Goal: Find specific page/section: Find specific page/section

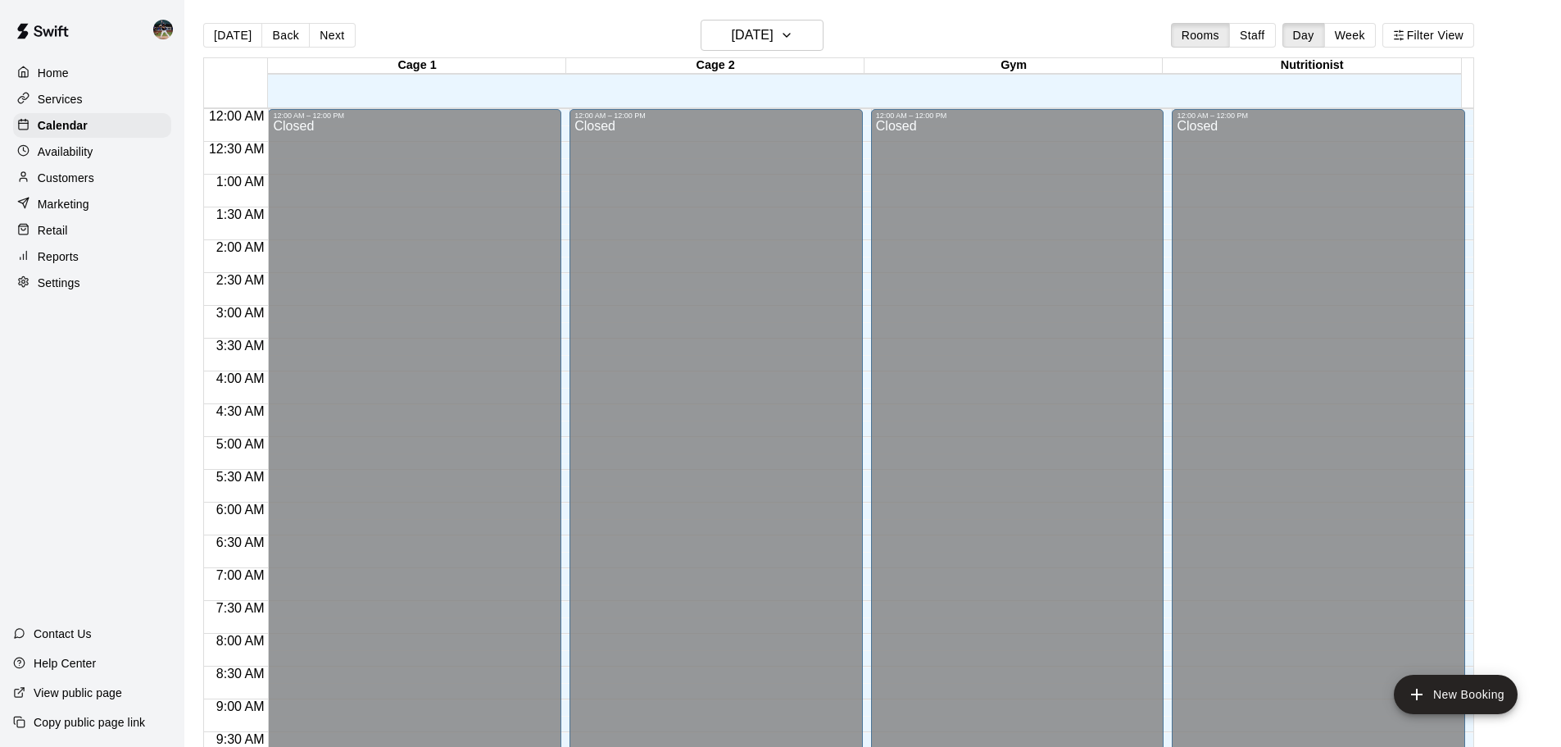
scroll to position [708, 0]
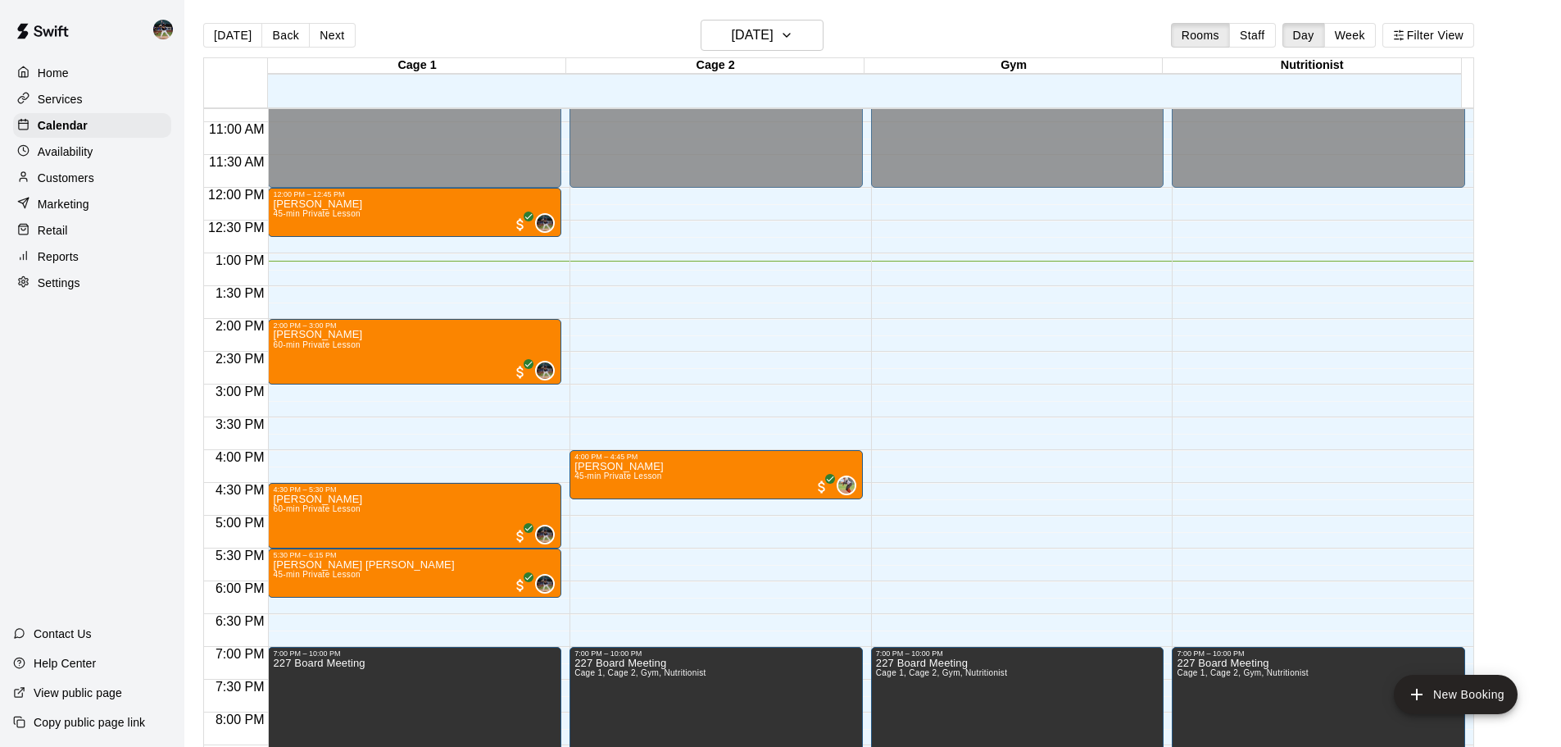
click at [301, 30] on button "Back" at bounding box center [285, 35] width 48 height 25
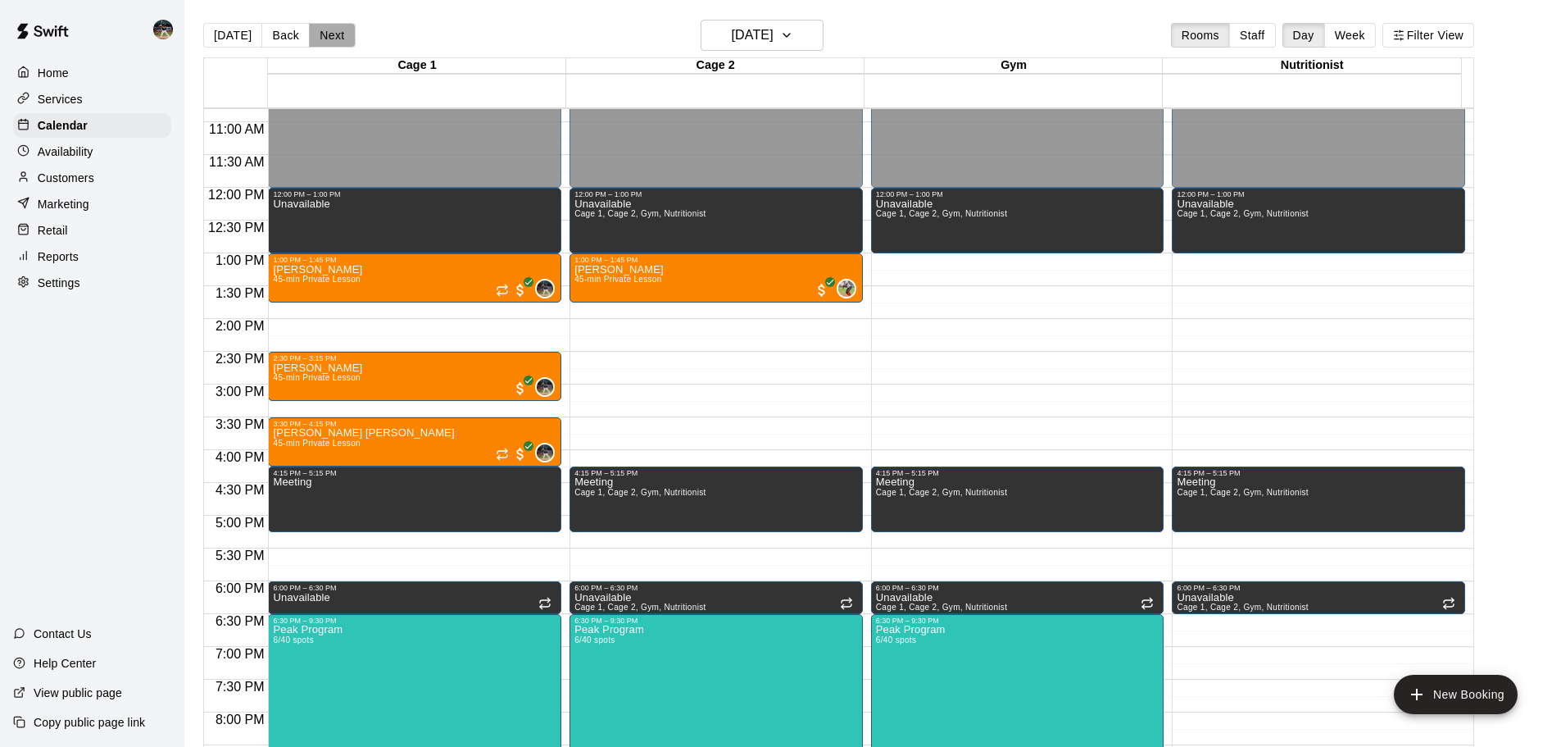
click at [318, 40] on button "Next" at bounding box center [332, 35] width 46 height 25
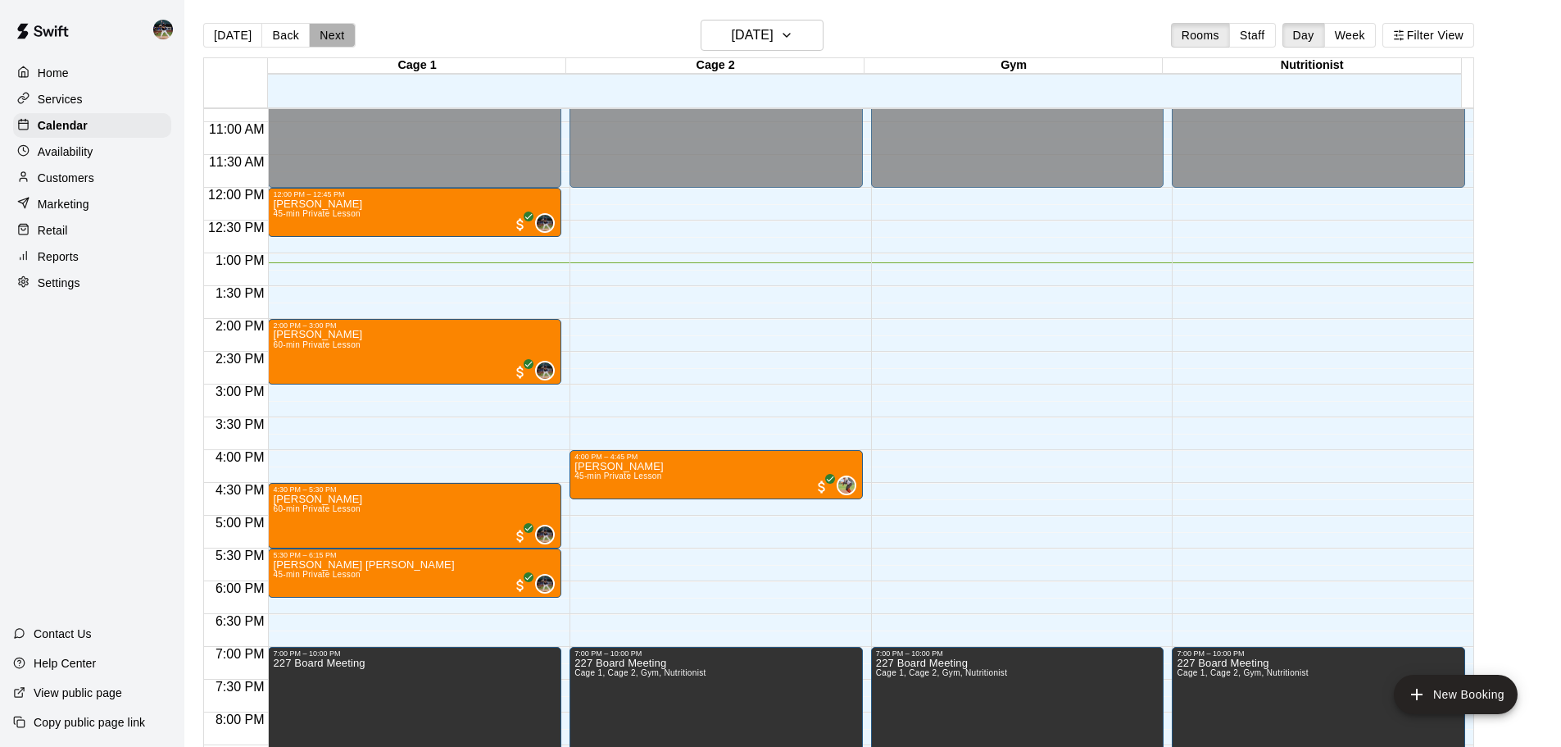
click at [329, 42] on button "Next" at bounding box center [332, 35] width 46 height 25
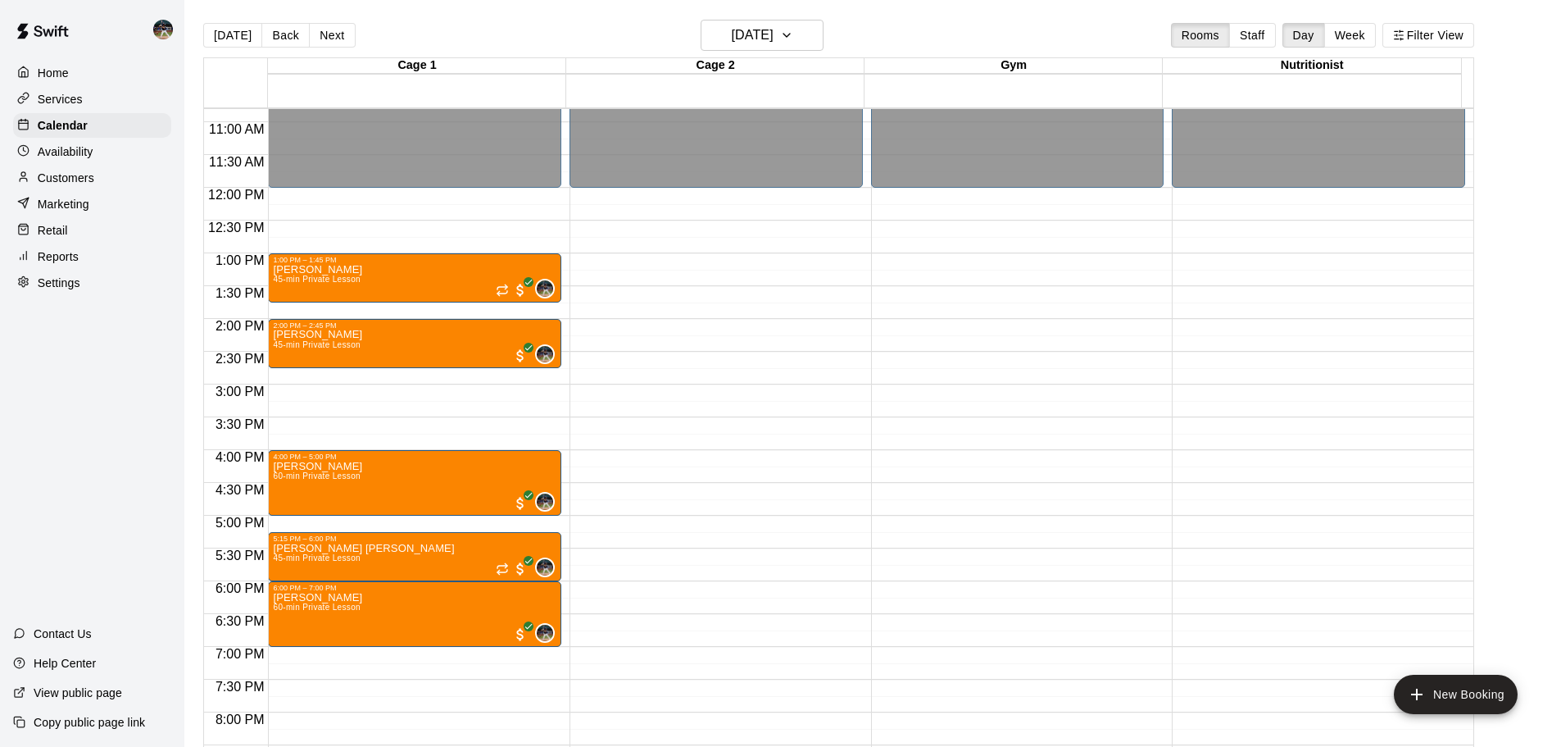
scroll to position [790, 0]
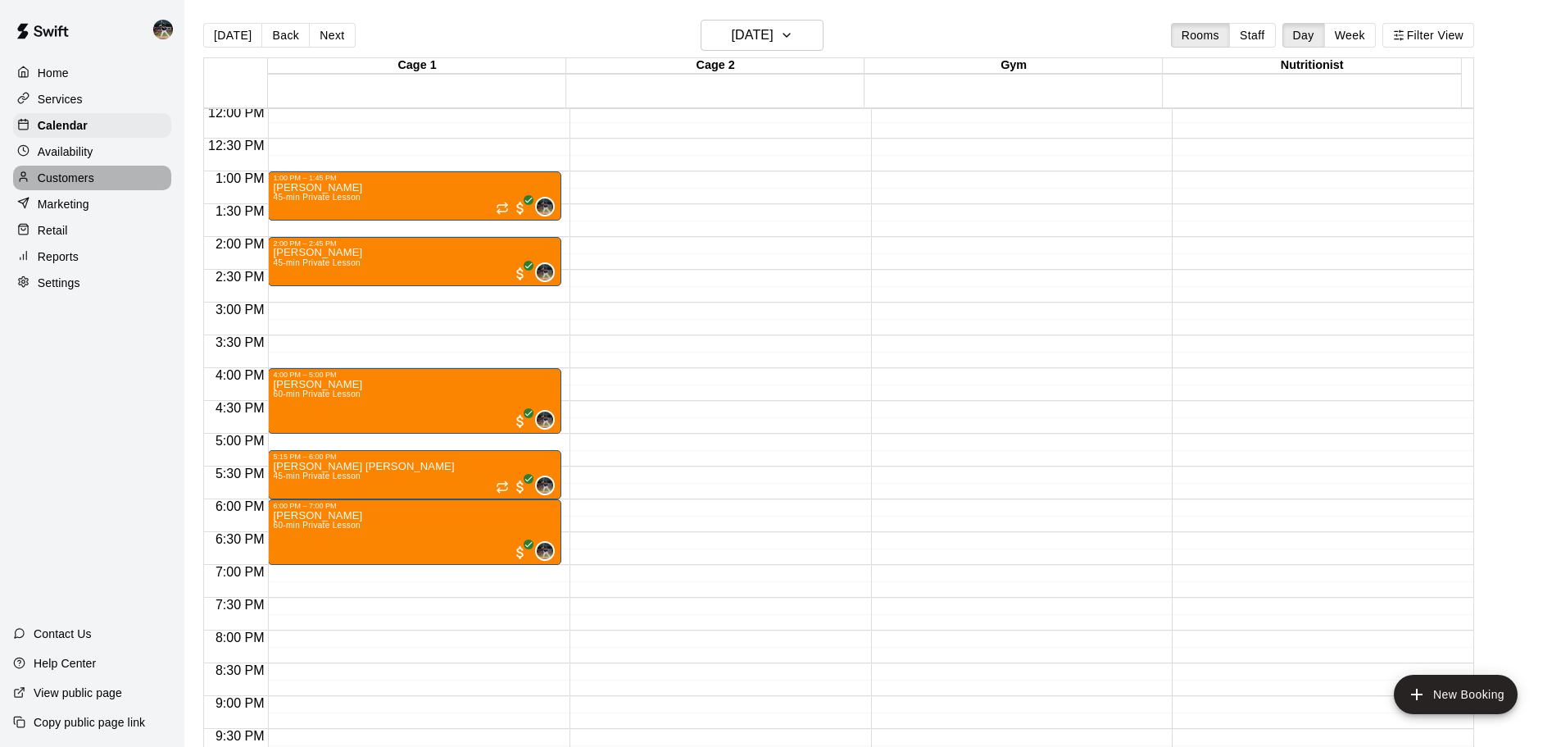
click at [61, 176] on p "Customers" at bounding box center [66, 178] width 57 height 16
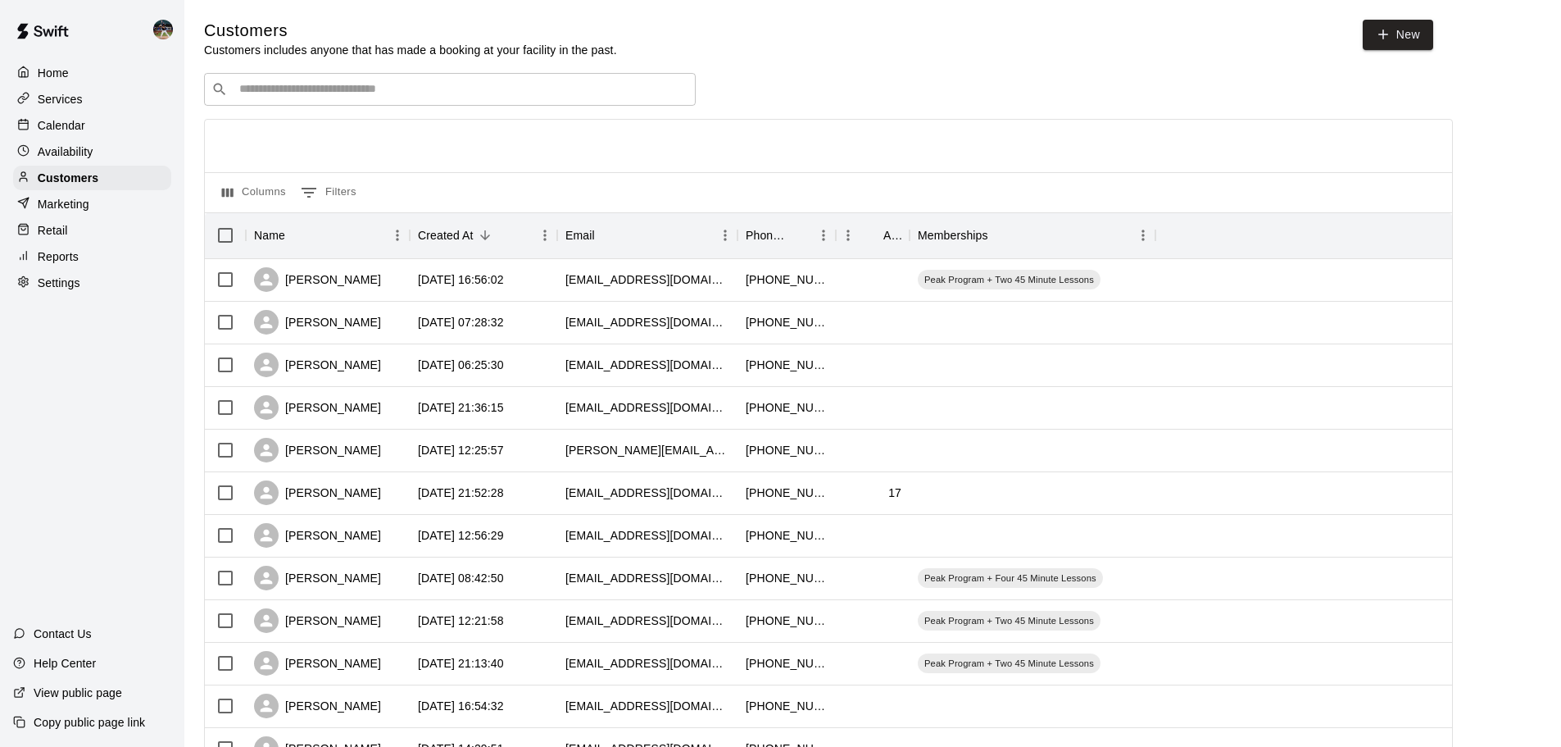
click at [547, 96] on input "Search customers by name or email" at bounding box center [461, 89] width 454 height 16
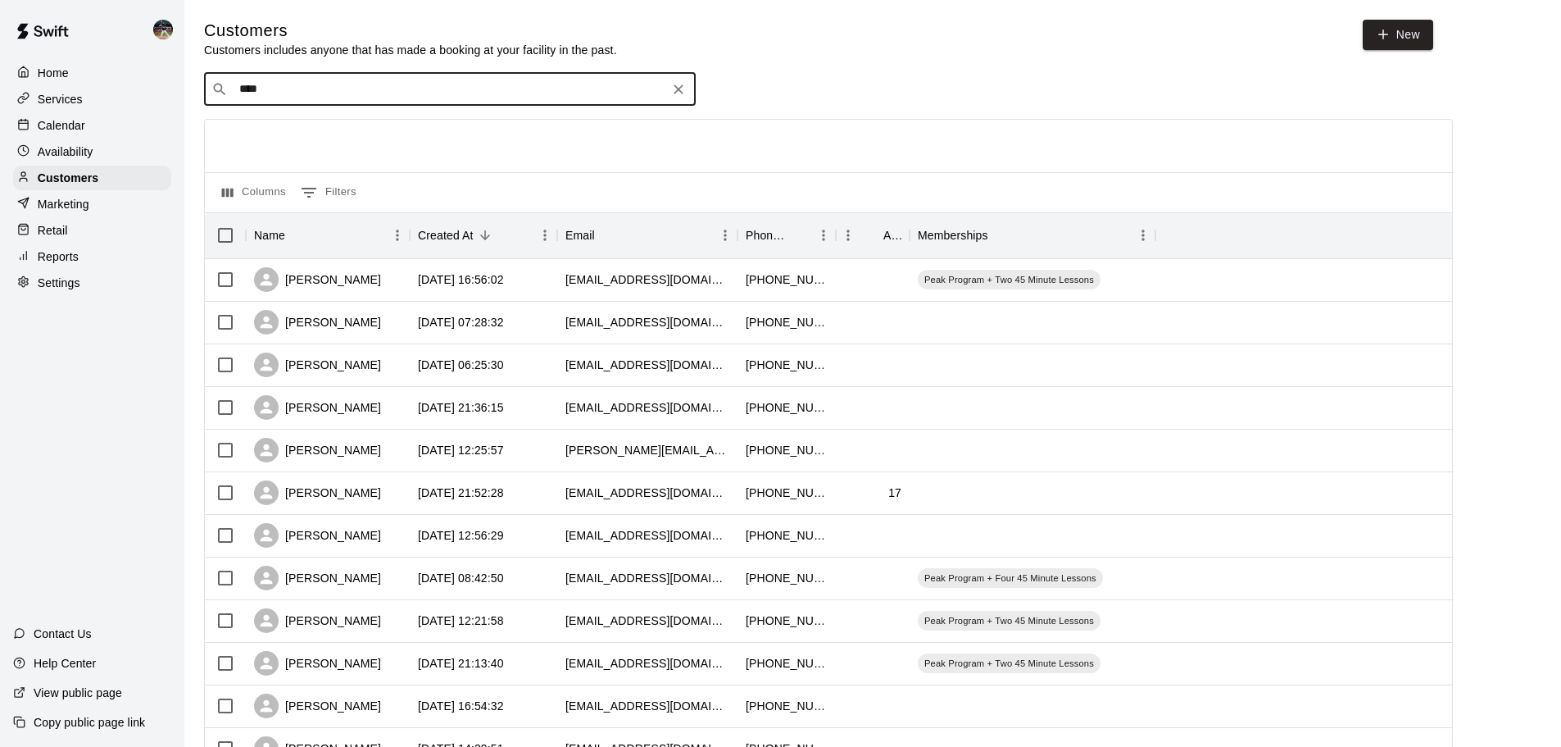
type input "*****"
click at [404, 148] on div "[PERSON_NAME] [EMAIL_ADDRESS][DOMAIN_NAME]" at bounding box center [466, 134] width 433 height 35
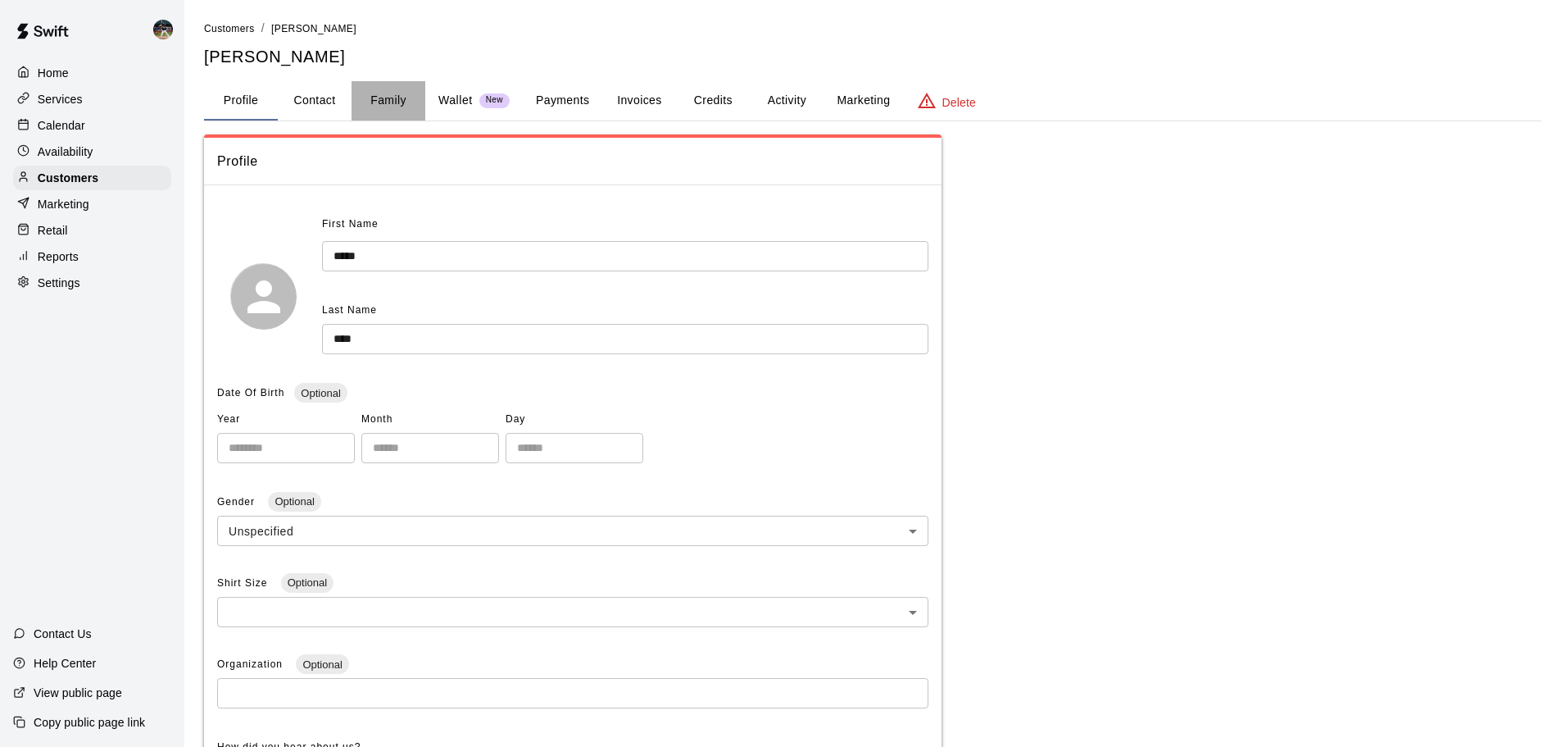
click at [384, 104] on button "Family" at bounding box center [389, 100] width 74 height 39
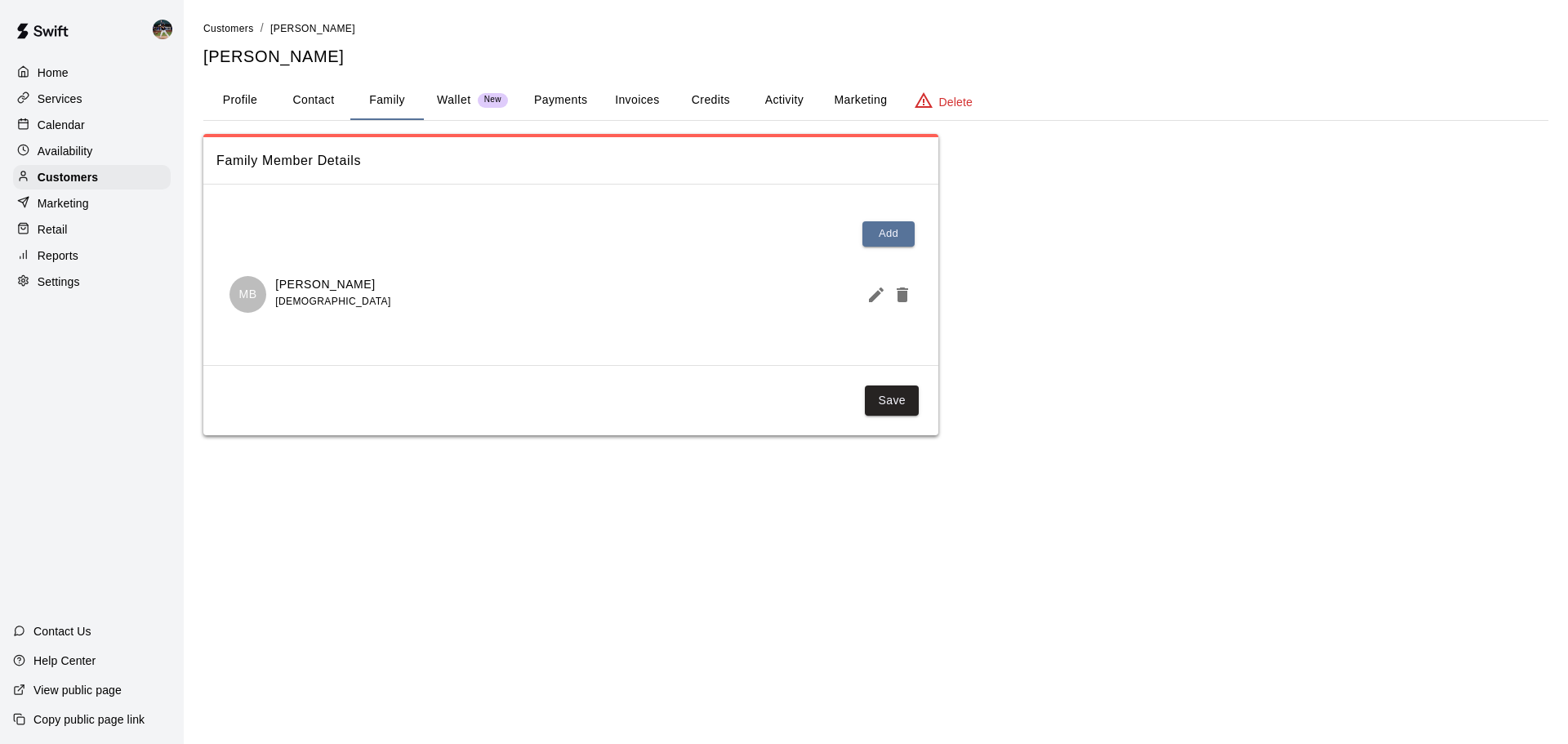
click at [776, 102] on button "Activity" at bounding box center [784, 100] width 74 height 39
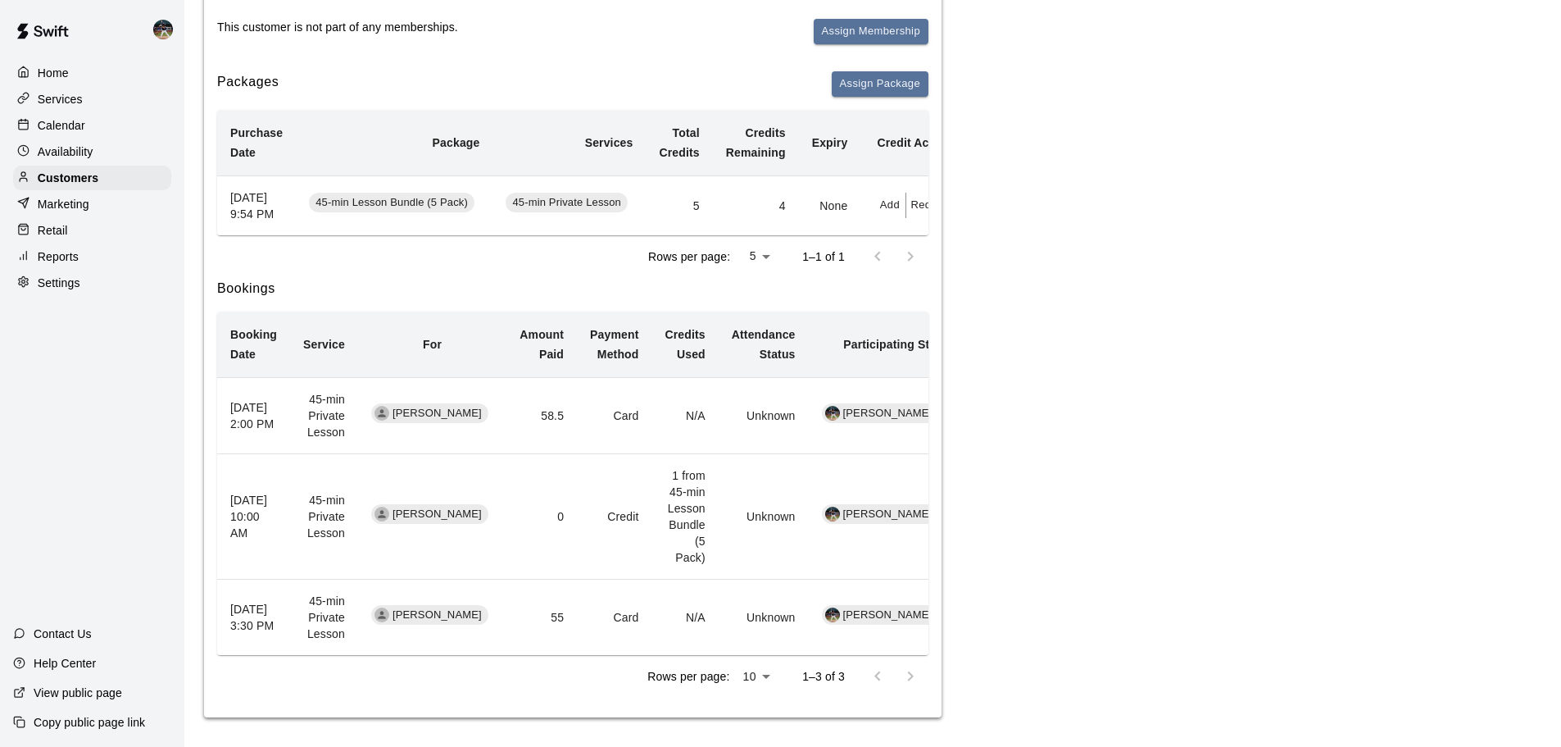
scroll to position [246, 0]
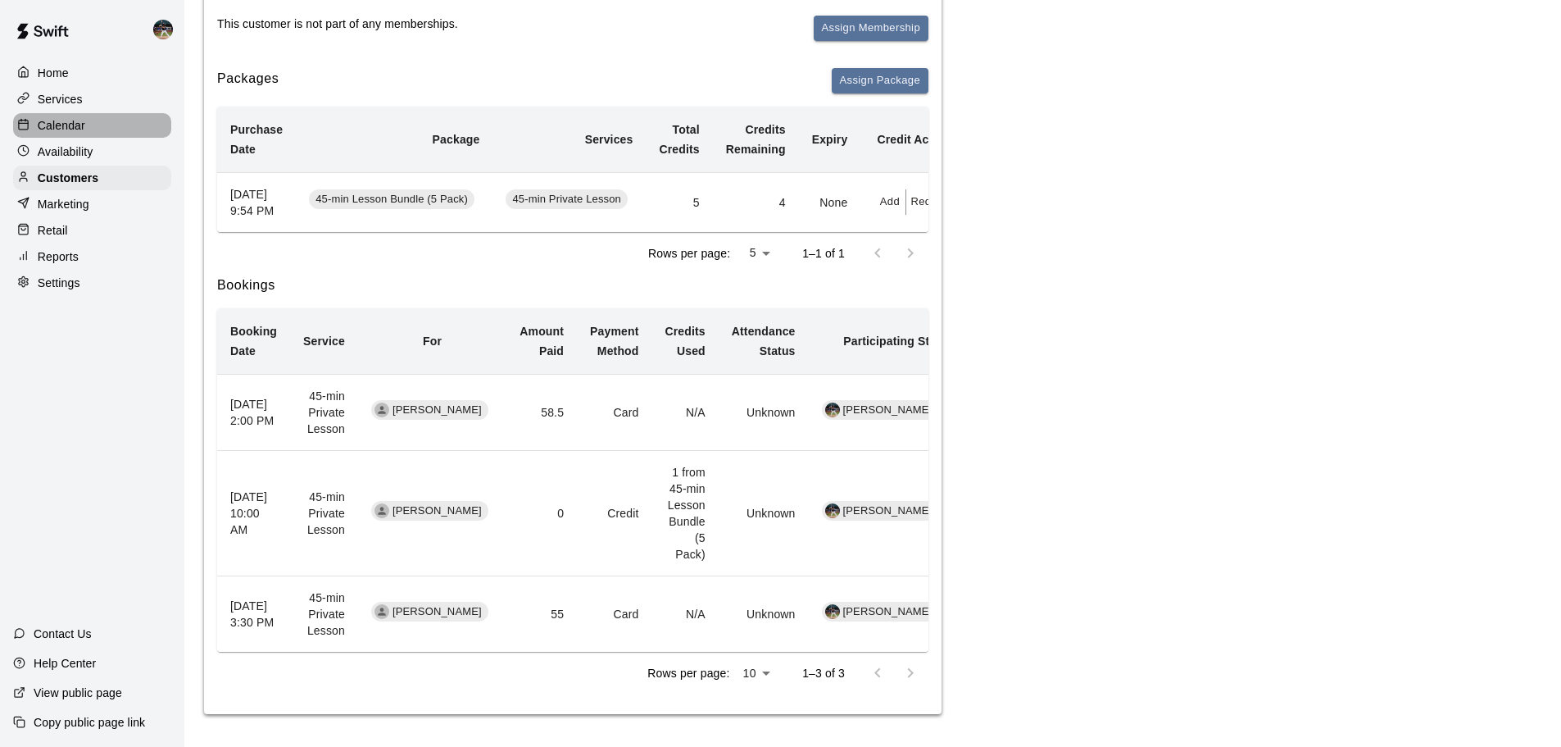
click at [93, 123] on div "Calendar" at bounding box center [92, 125] width 158 height 25
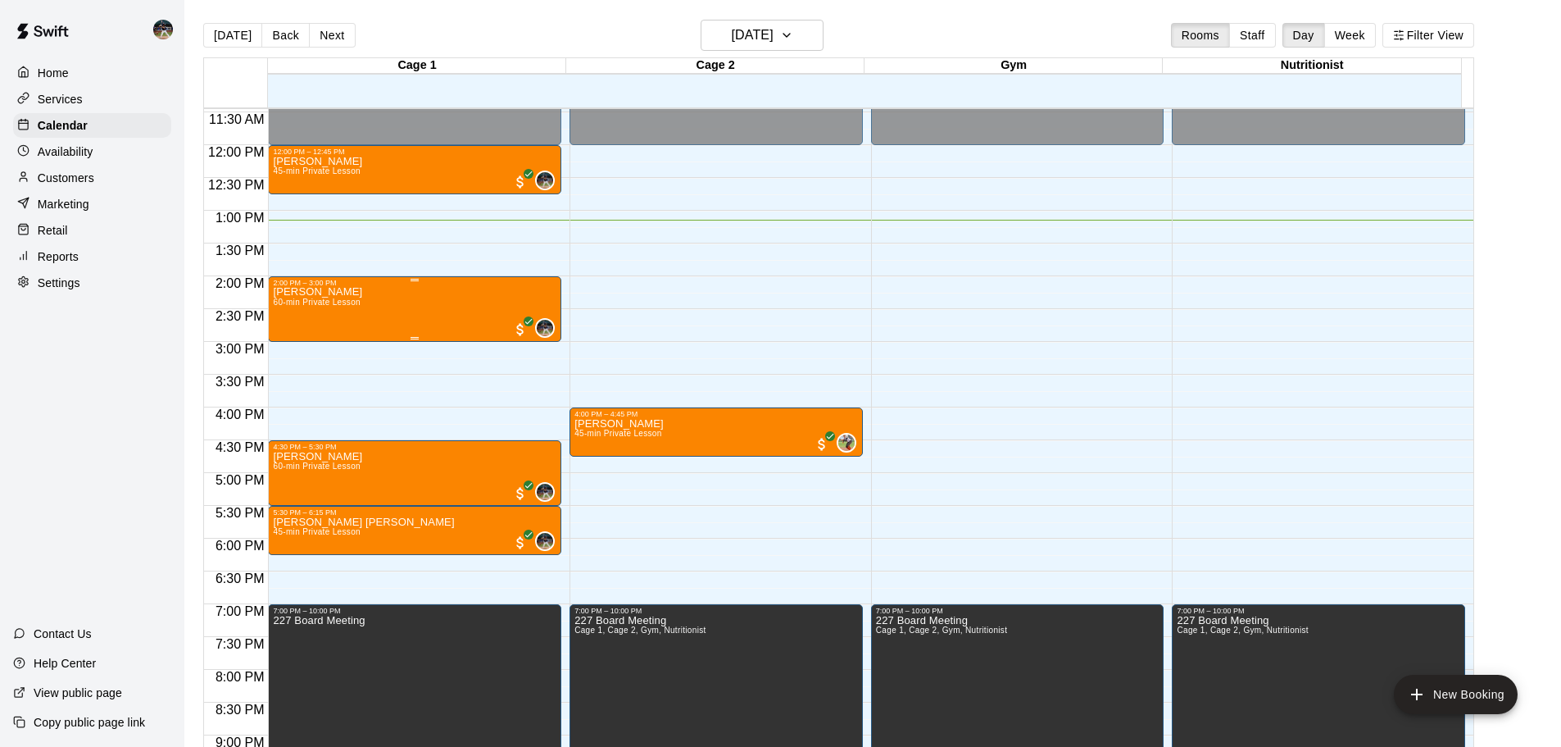
scroll to position [779, 0]
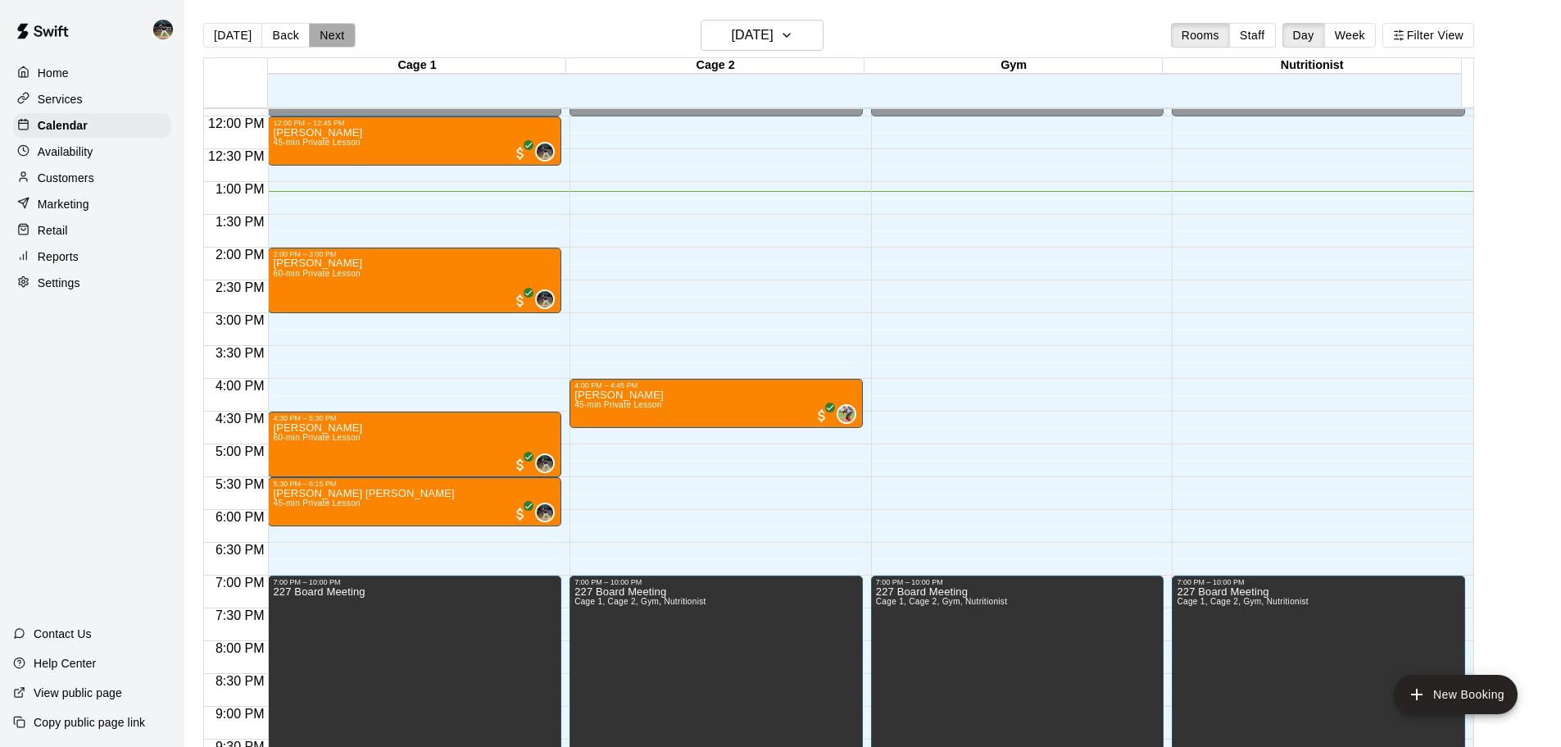
click at [311, 33] on button "Next" at bounding box center [332, 35] width 46 height 25
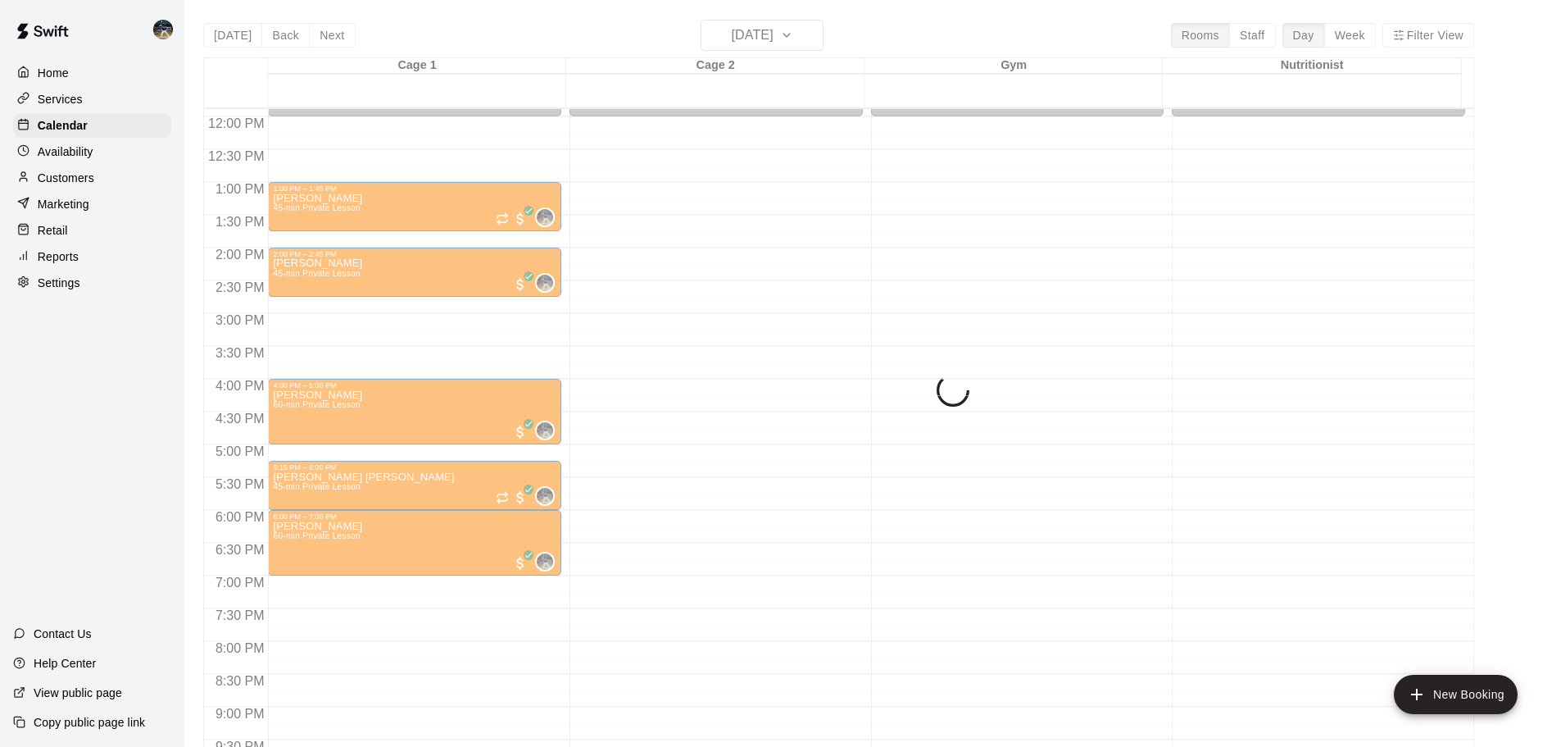
click at [325, 34] on div "[DATE] Back [DATE][DATE] Rooms Staff Day Week Filter View Cage 1 11 Thu Cage 2 …" at bounding box center [838, 393] width 1271 height 747
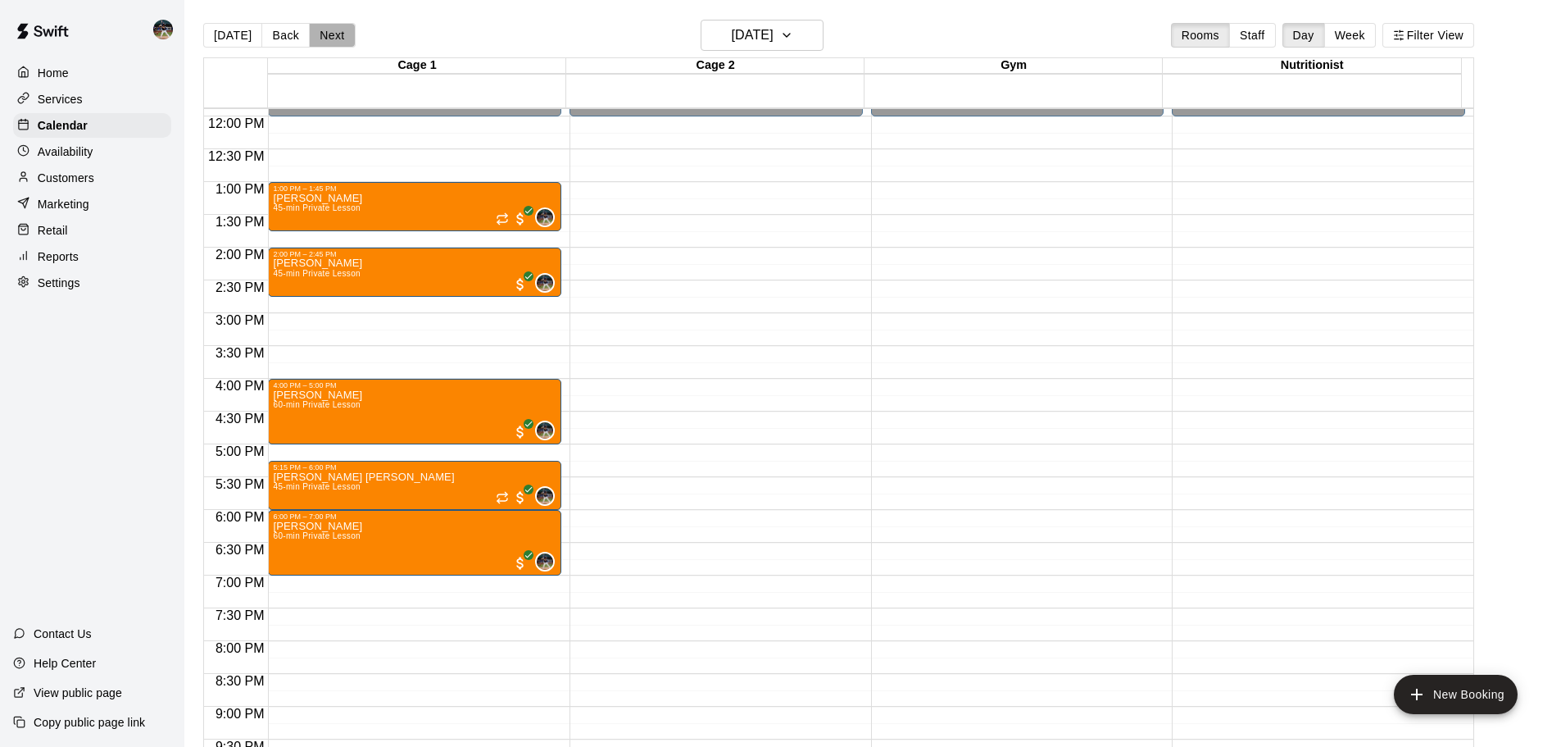
click at [328, 36] on button "Next" at bounding box center [332, 35] width 46 height 25
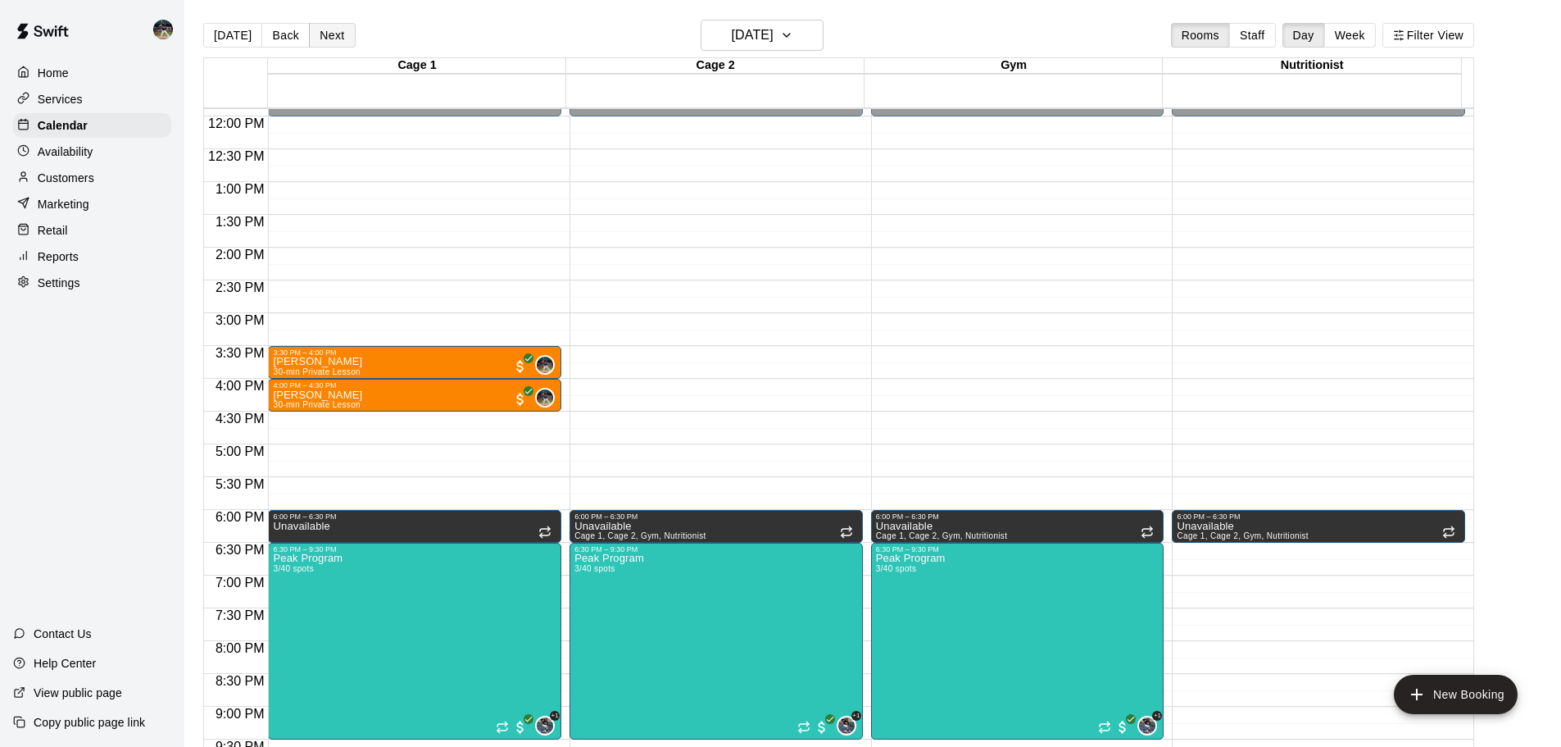
click at [332, 34] on button "Next" at bounding box center [332, 35] width 46 height 25
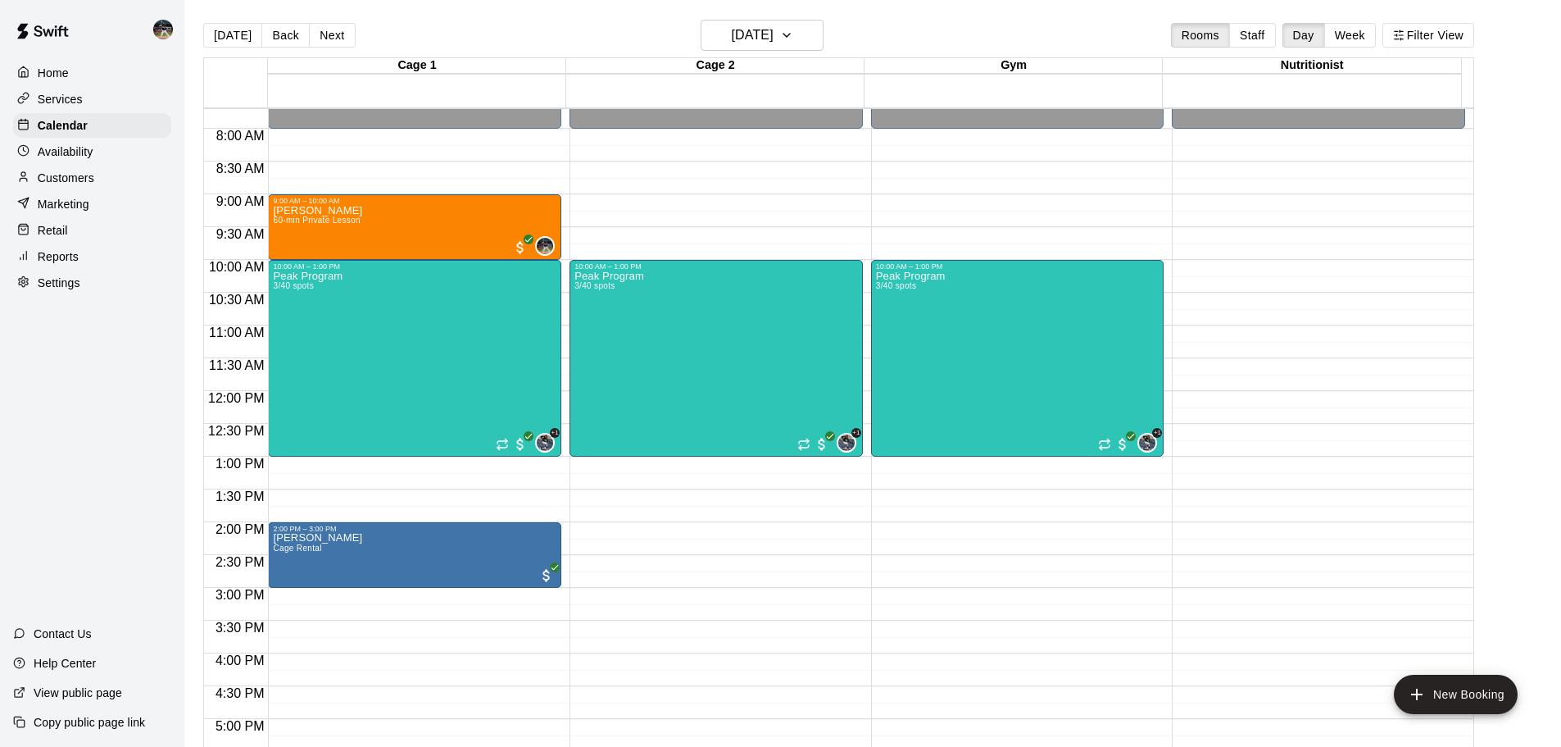
scroll to position [534, 0]
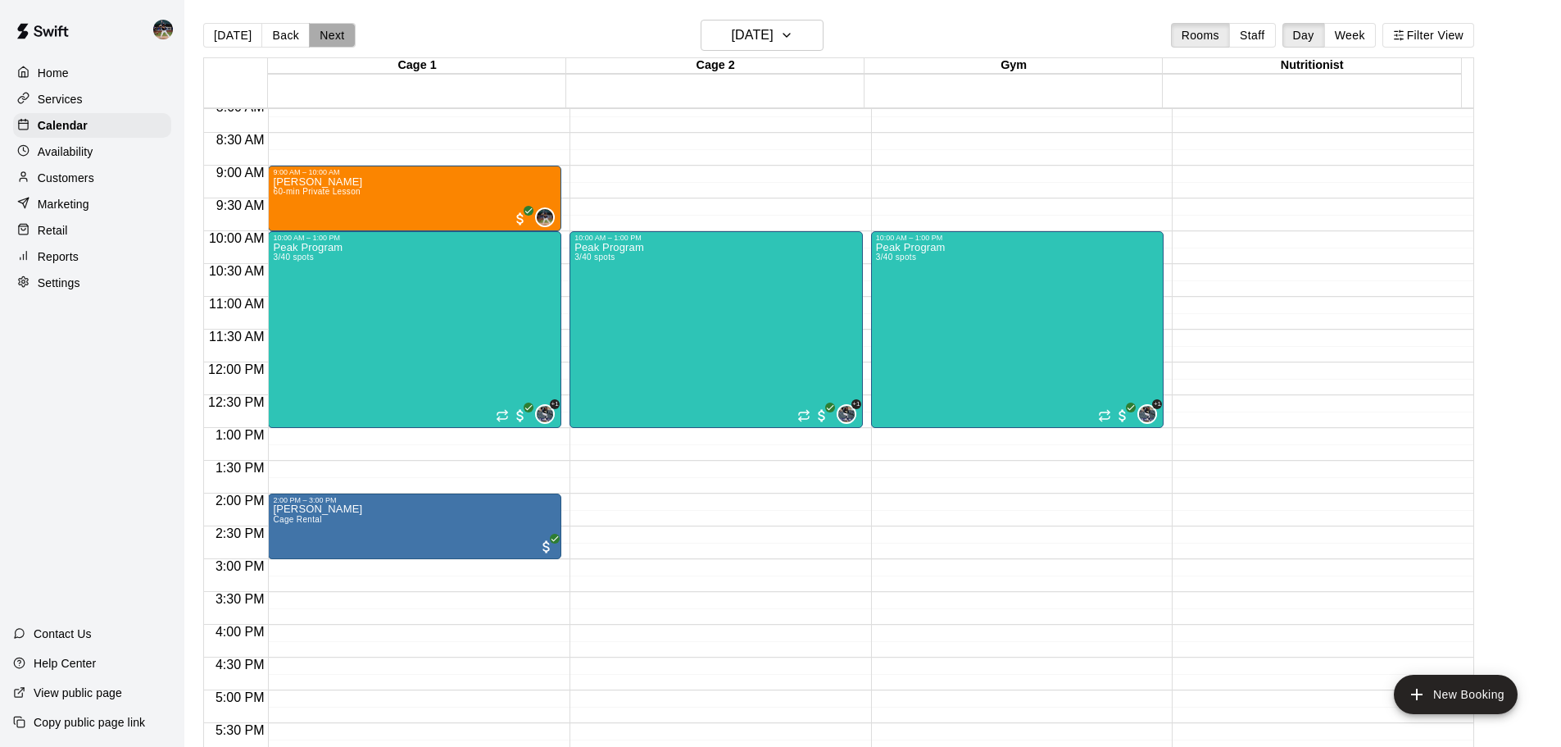
click at [324, 36] on button "Next" at bounding box center [332, 35] width 46 height 25
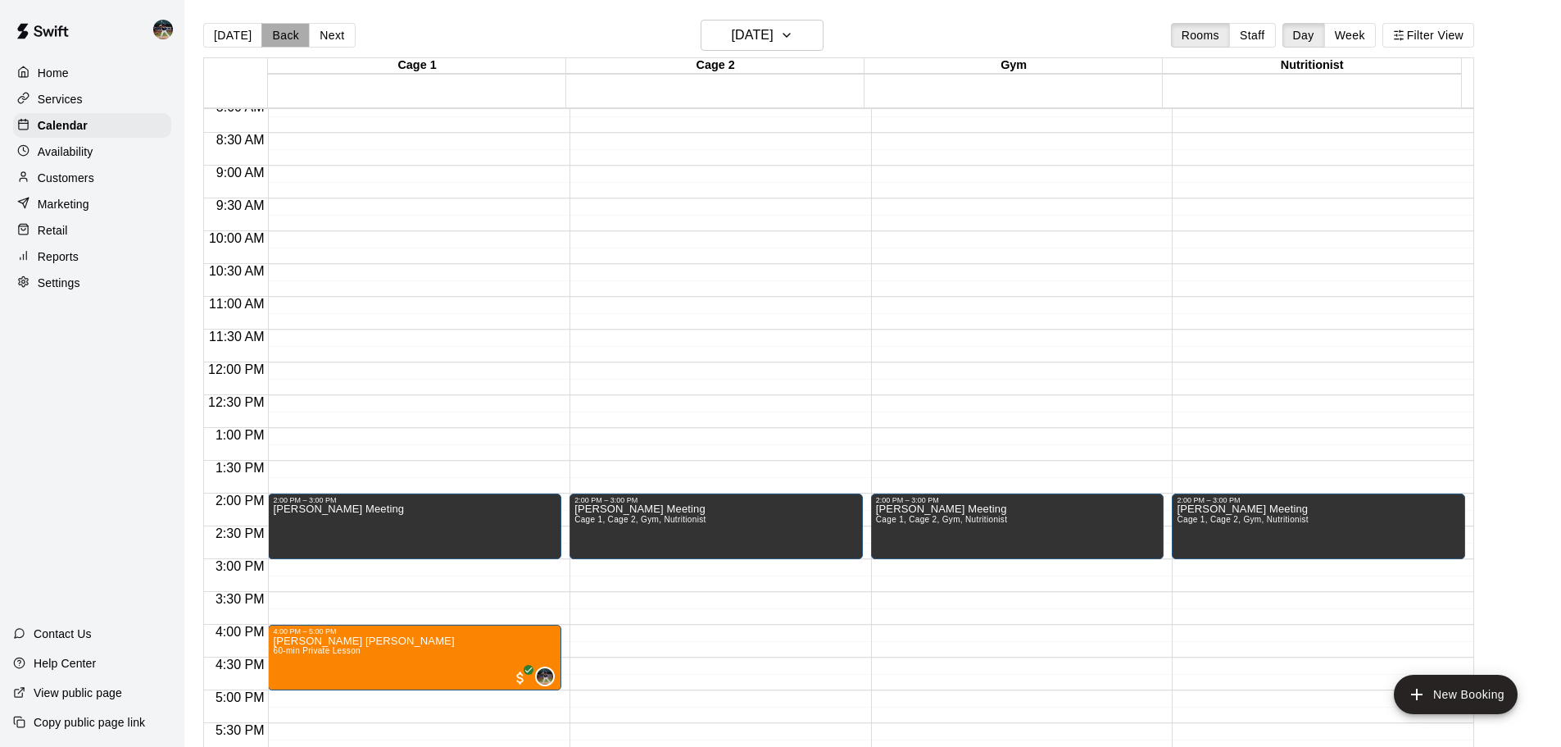
click at [290, 36] on button "Back" at bounding box center [285, 35] width 48 height 25
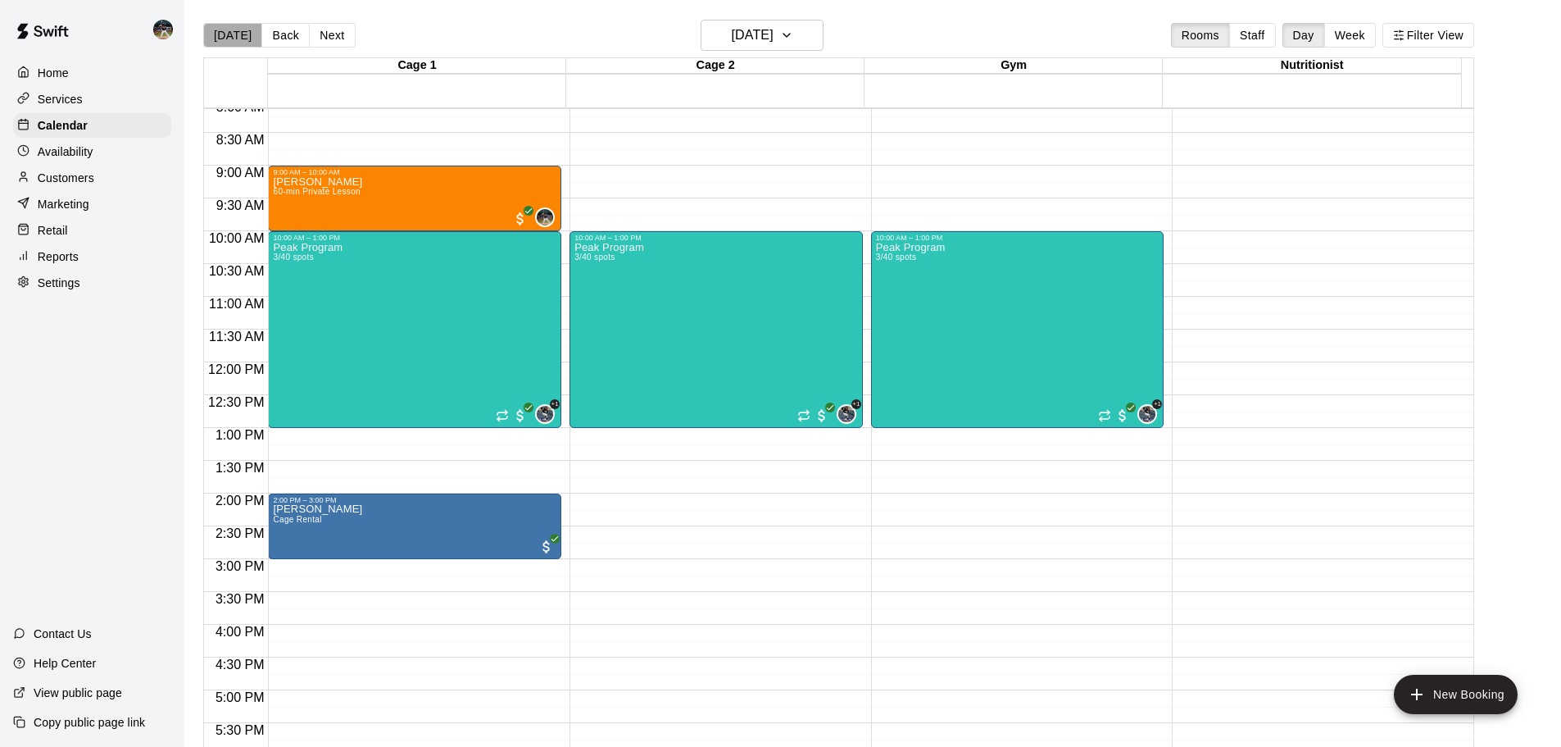
click at [248, 33] on button "[DATE]" at bounding box center [232, 35] width 59 height 25
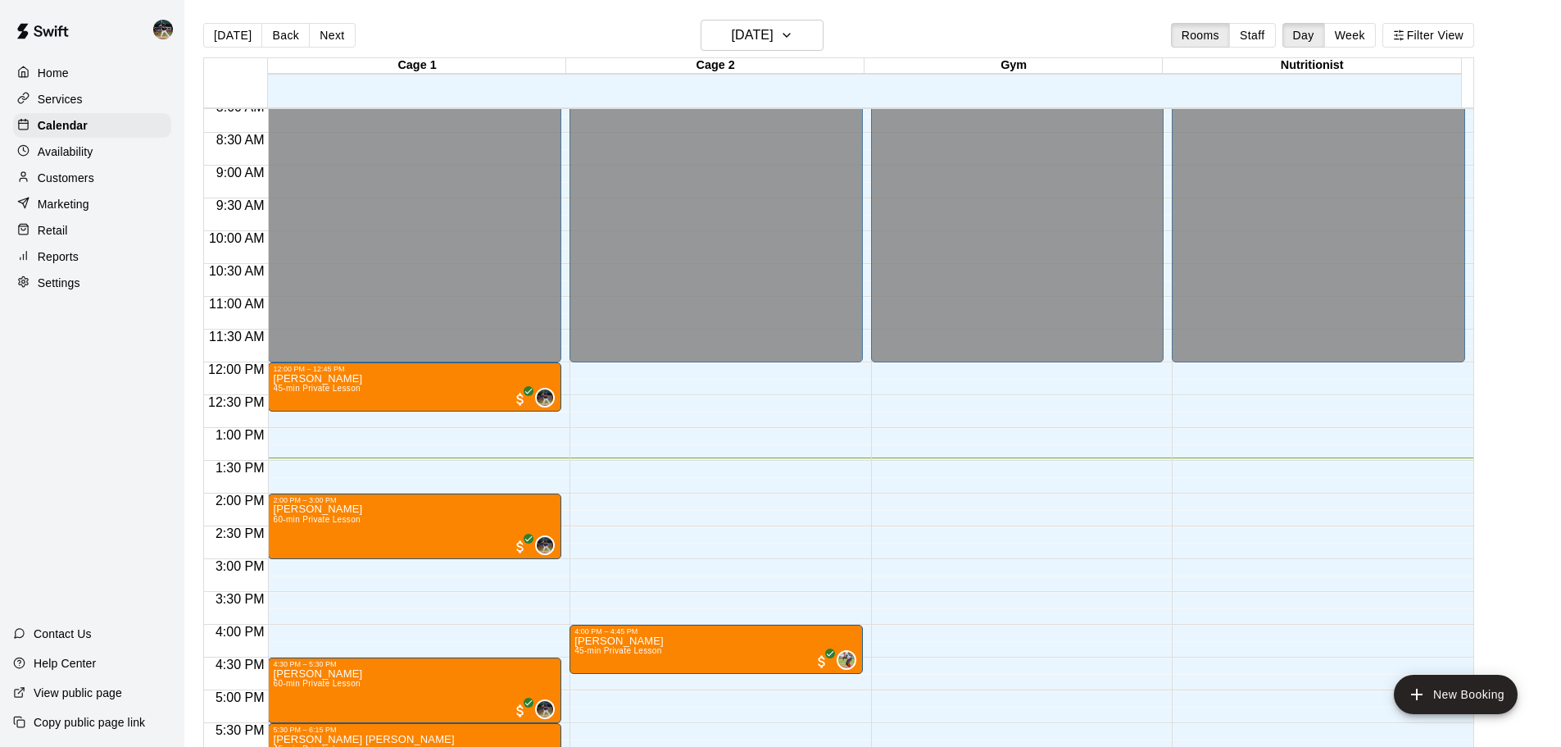
click at [74, 184] on p "Customers" at bounding box center [66, 178] width 57 height 16
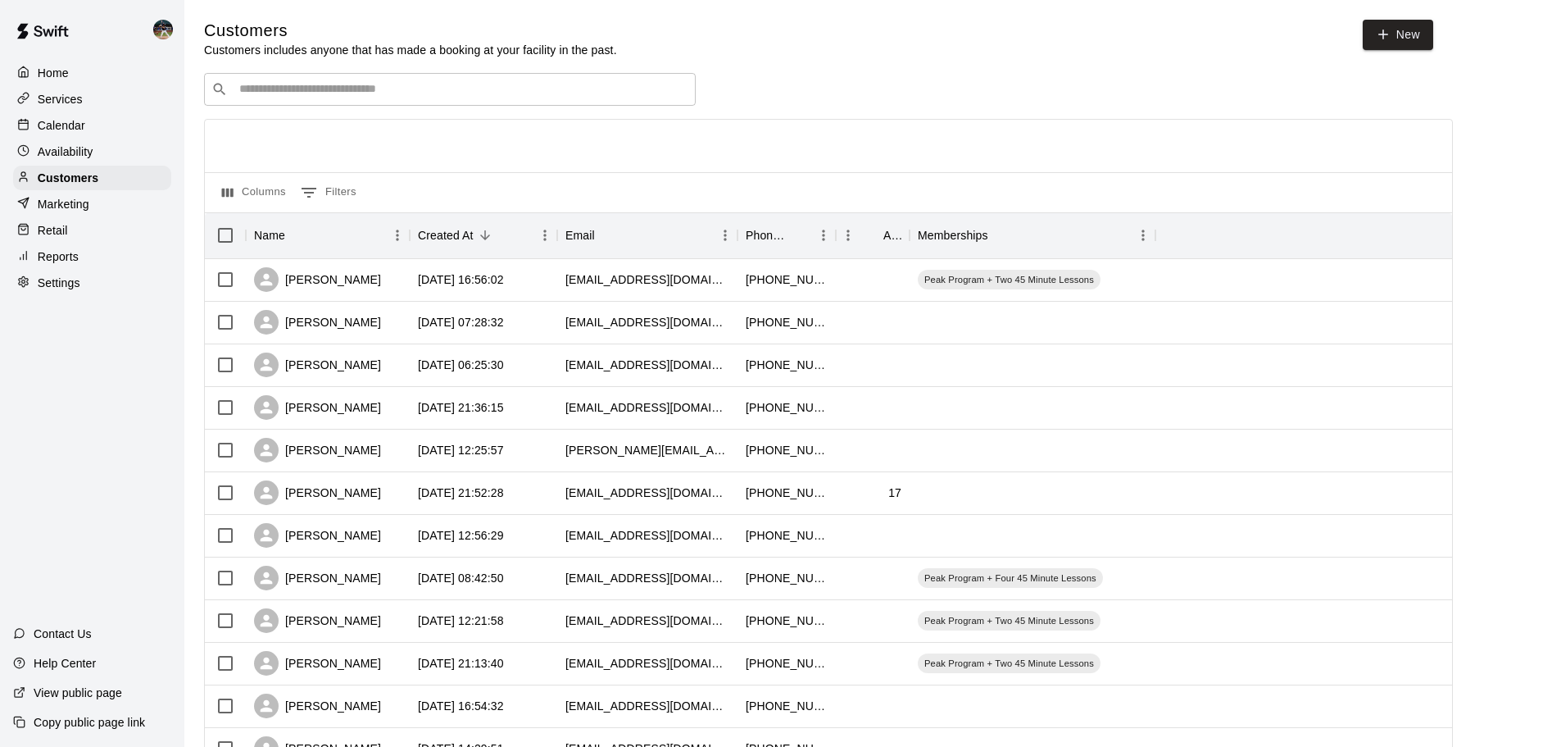
click at [487, 99] on div "​ ​" at bounding box center [450, 89] width 492 height 33
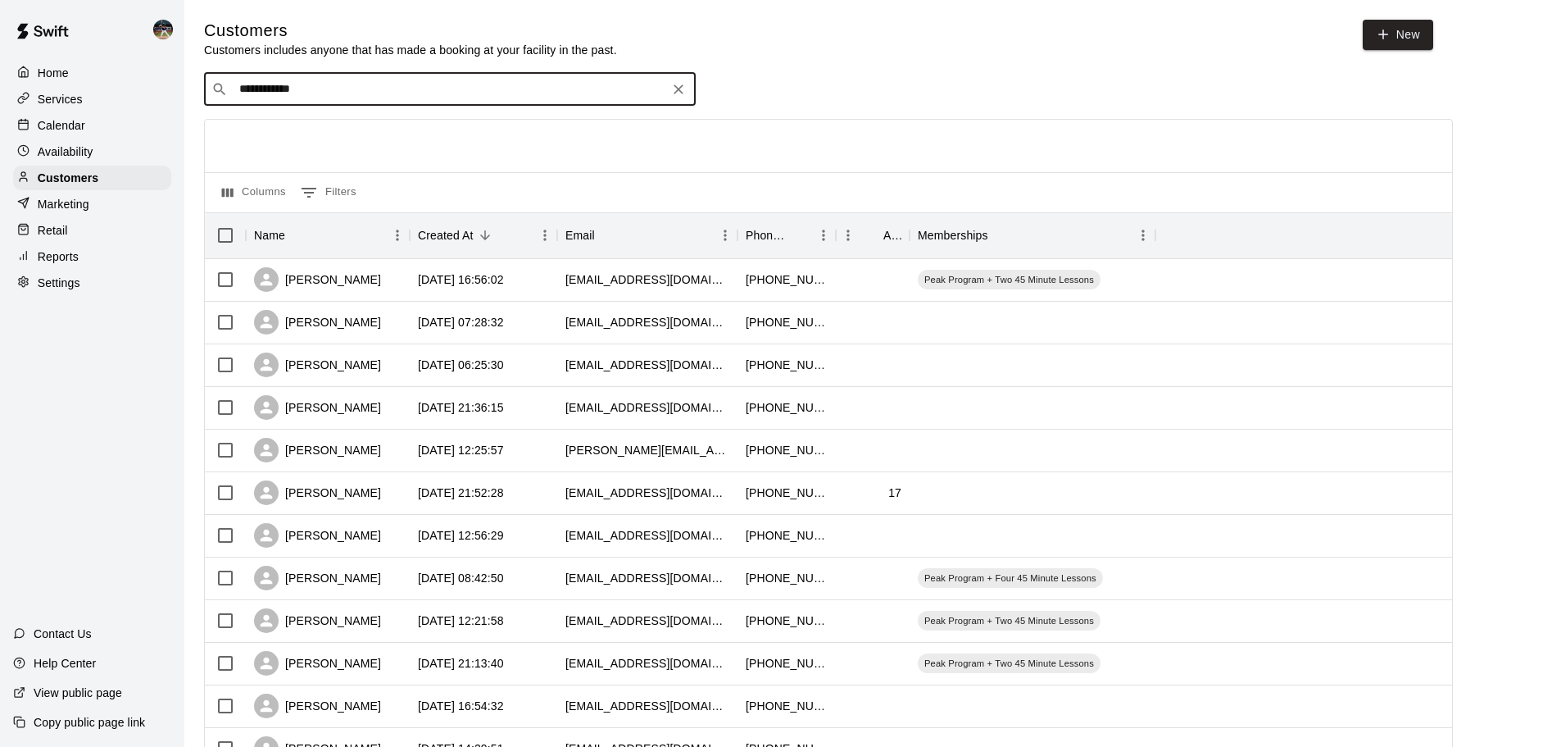
type input "**********"
click at [371, 143] on span "[PERSON_NAME][EMAIL_ADDRESS][PERSON_NAME][DOMAIN_NAME]" at bounding box center [423, 143] width 346 height 11
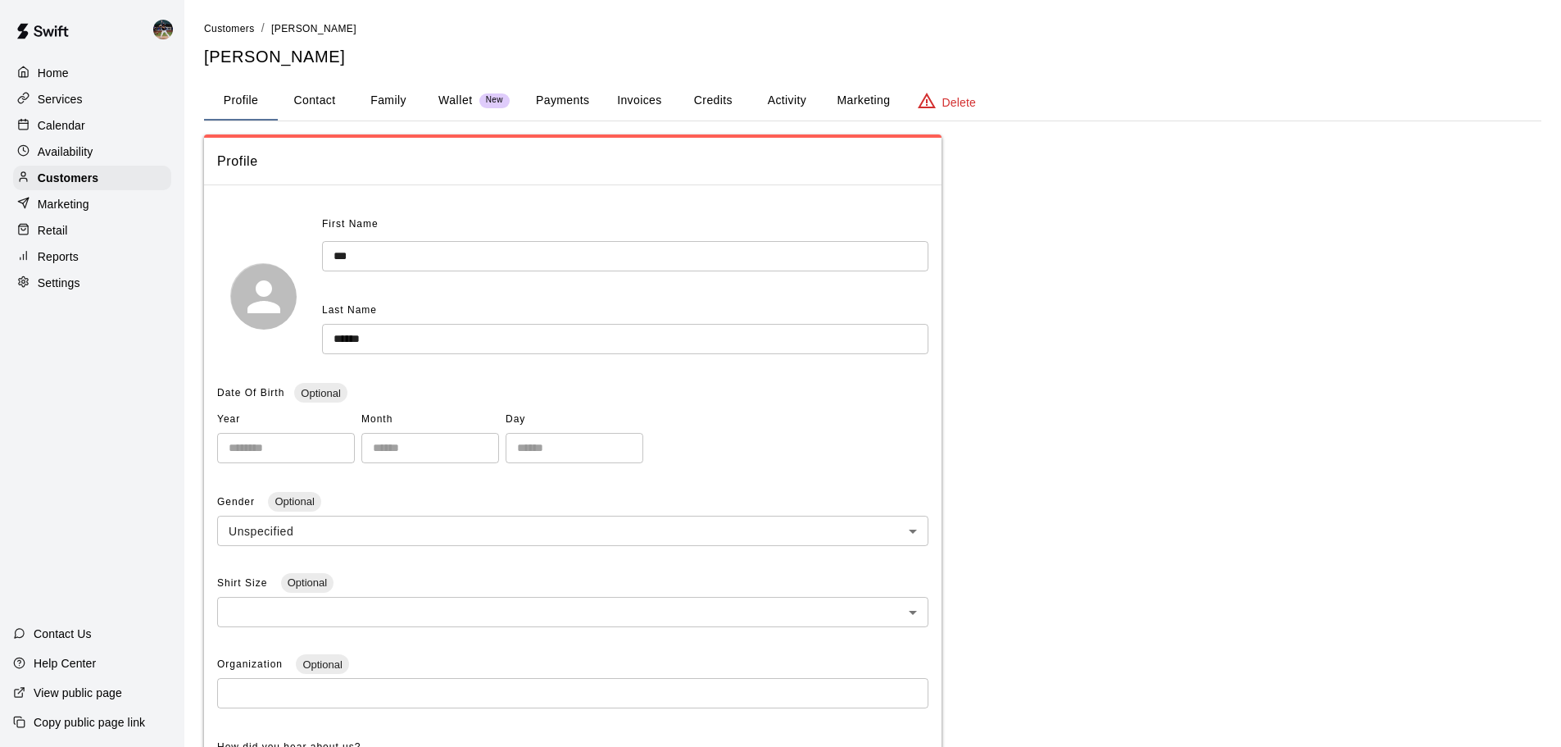
click at [388, 106] on button "Family" at bounding box center [389, 100] width 74 height 39
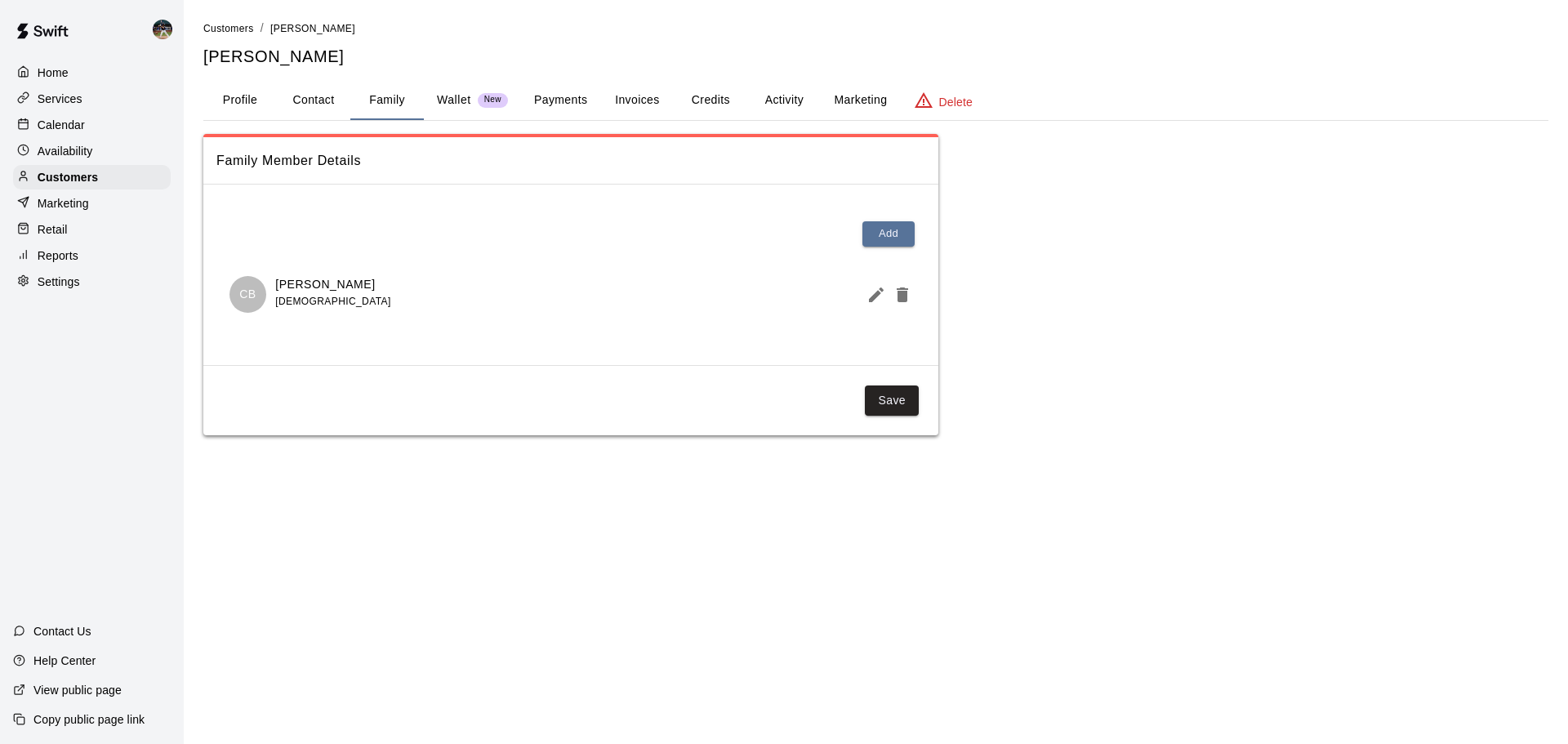
click at [787, 97] on button "Activity" at bounding box center [784, 100] width 74 height 39
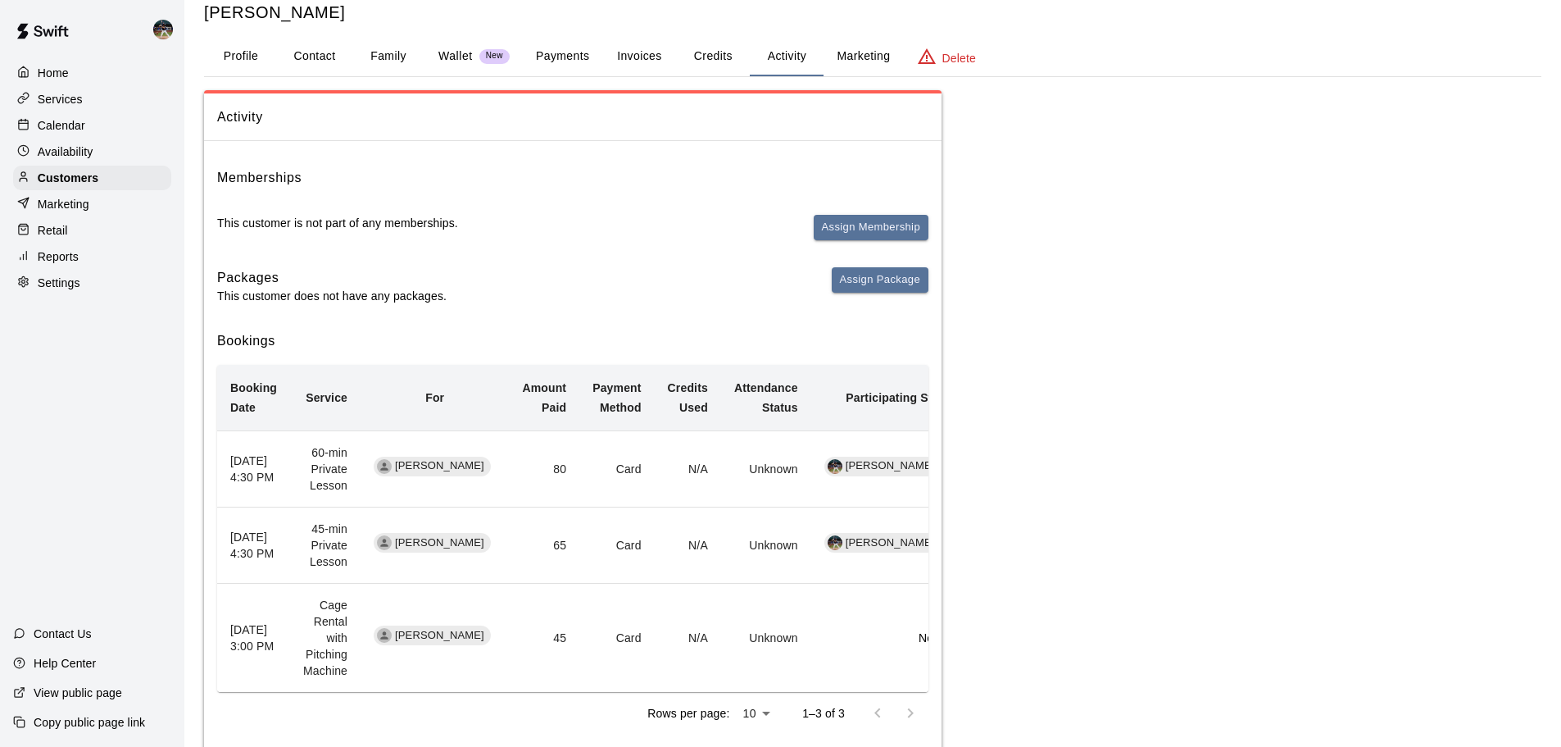
scroll to position [84, 0]
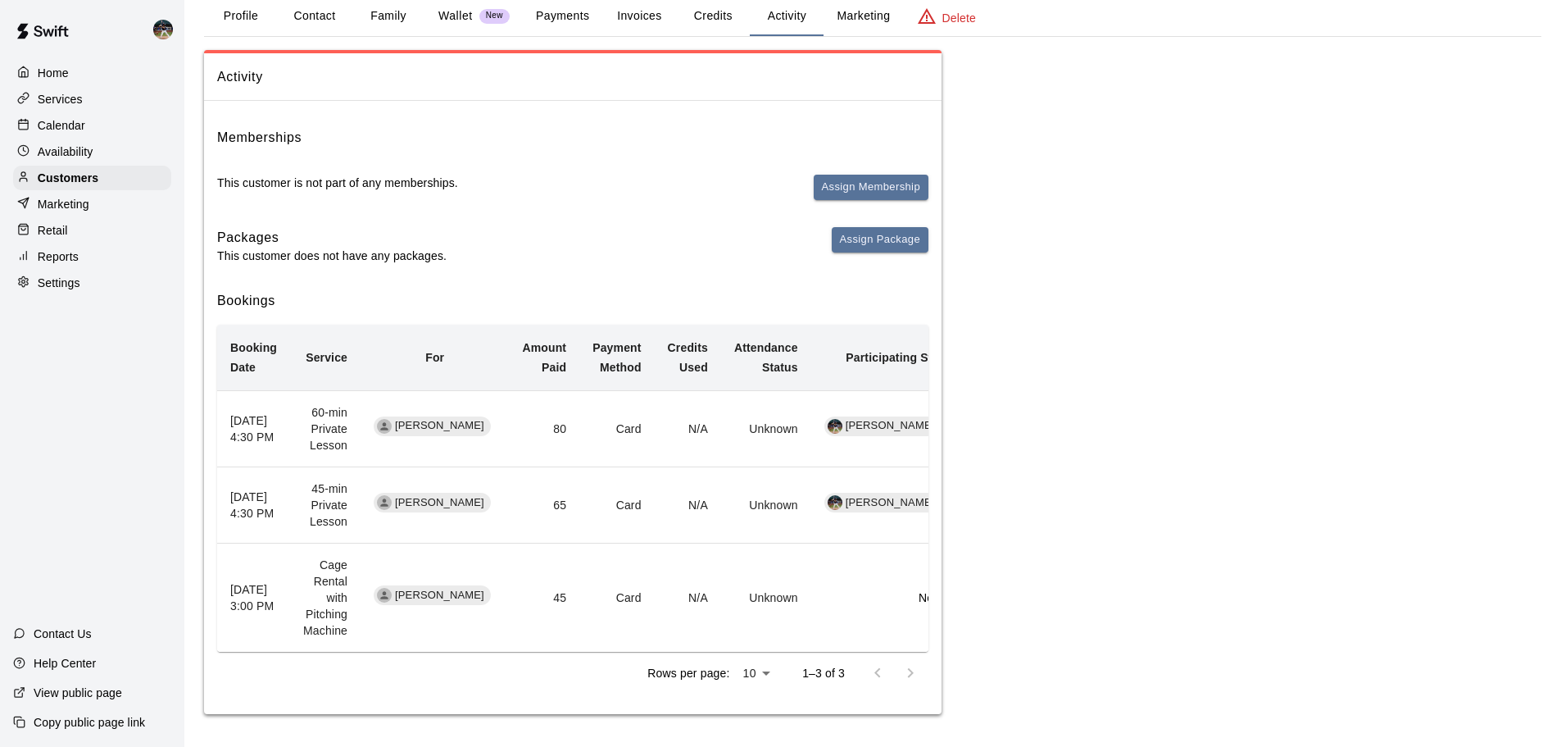
click at [111, 125] on div "Calendar" at bounding box center [92, 125] width 158 height 25
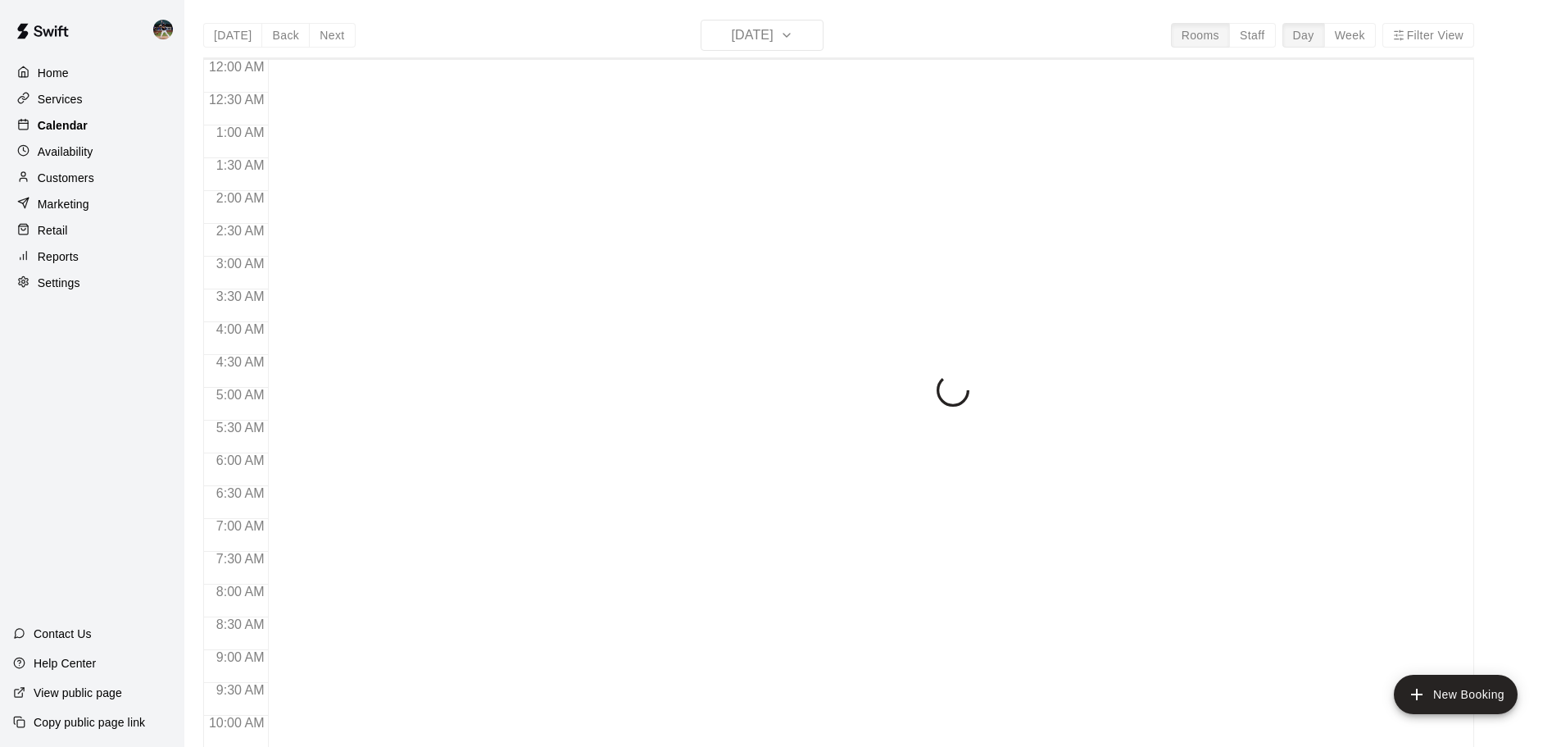
scroll to position [868, 0]
